Goal: Task Accomplishment & Management: Manage account settings

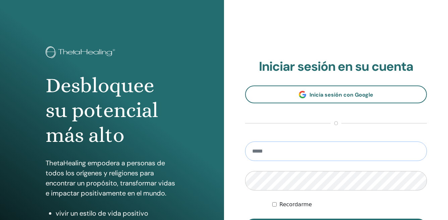
type input "**********"
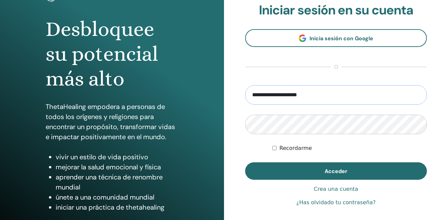
scroll to position [63, 0]
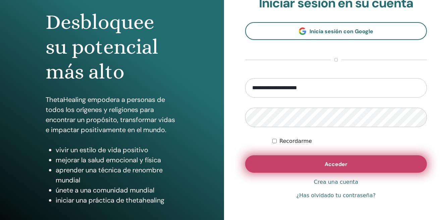
click at [332, 167] on span "Acceder" at bounding box center [336, 164] width 23 height 7
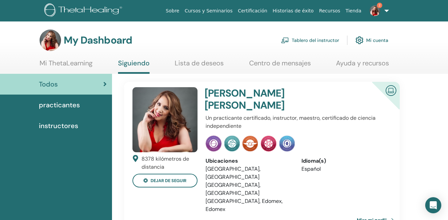
click at [375, 7] on img at bounding box center [374, 10] width 11 height 11
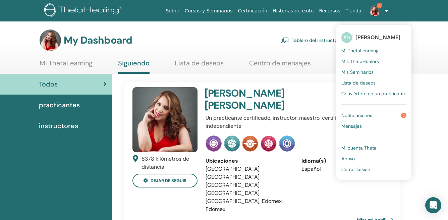
click at [360, 115] on span "Notificaciones" at bounding box center [356, 115] width 31 height 6
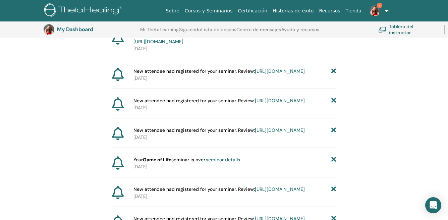
scroll to position [95, 0]
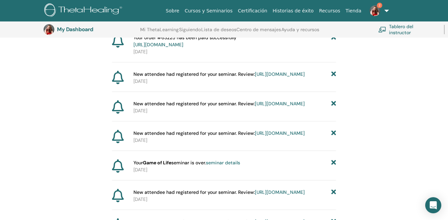
click at [255, 107] on link "https://member.thetahealing.com/instructor/seminar/378835/attendees" at bounding box center [280, 104] width 50 height 6
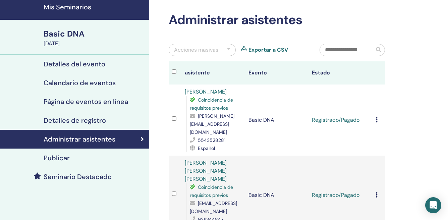
scroll to position [27, 0]
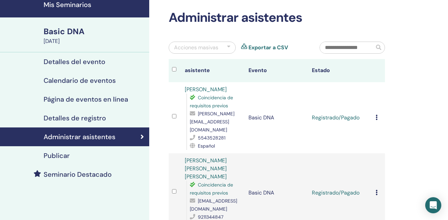
click at [376, 115] on icon at bounding box center [377, 117] width 2 height 5
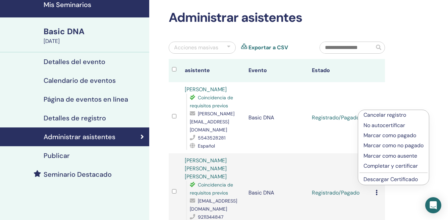
click at [381, 166] on p "Completar y certificar" at bounding box center [393, 166] width 60 height 8
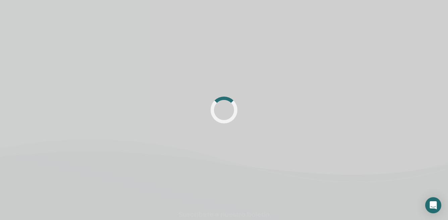
scroll to position [27, 0]
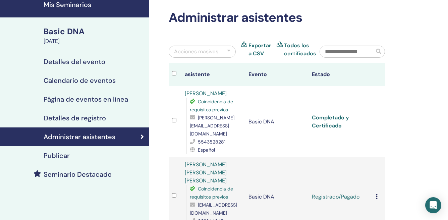
click at [377, 194] on icon at bounding box center [377, 196] width 2 height 5
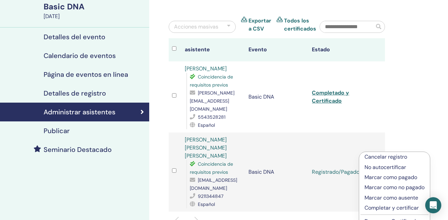
scroll to position [54, 0]
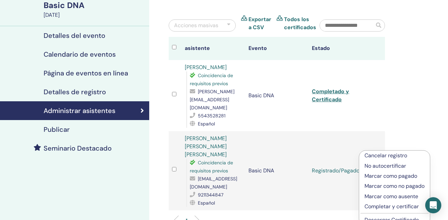
click at [376, 206] on p "Completar y certificar" at bounding box center [394, 207] width 60 height 8
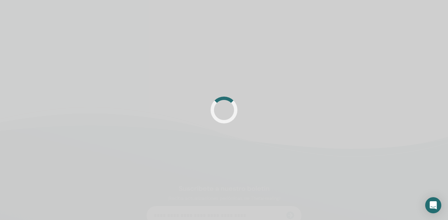
scroll to position [54, 0]
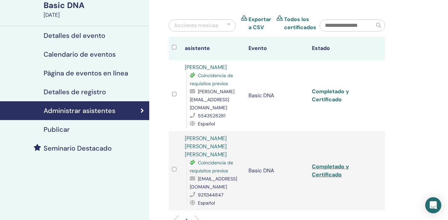
click at [340, 88] on link "Completado y Certificado" at bounding box center [330, 95] width 37 height 15
click at [339, 163] on link "Completado y Certificado" at bounding box center [330, 170] width 37 height 15
